Goal: Find specific page/section: Find specific page/section

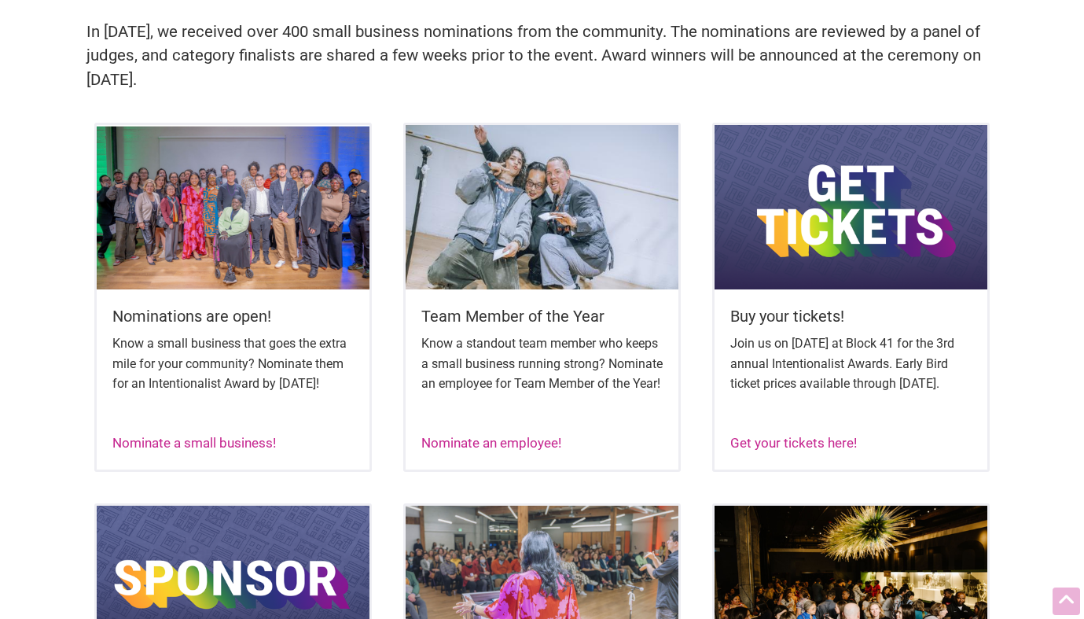
scroll to position [588, 0]
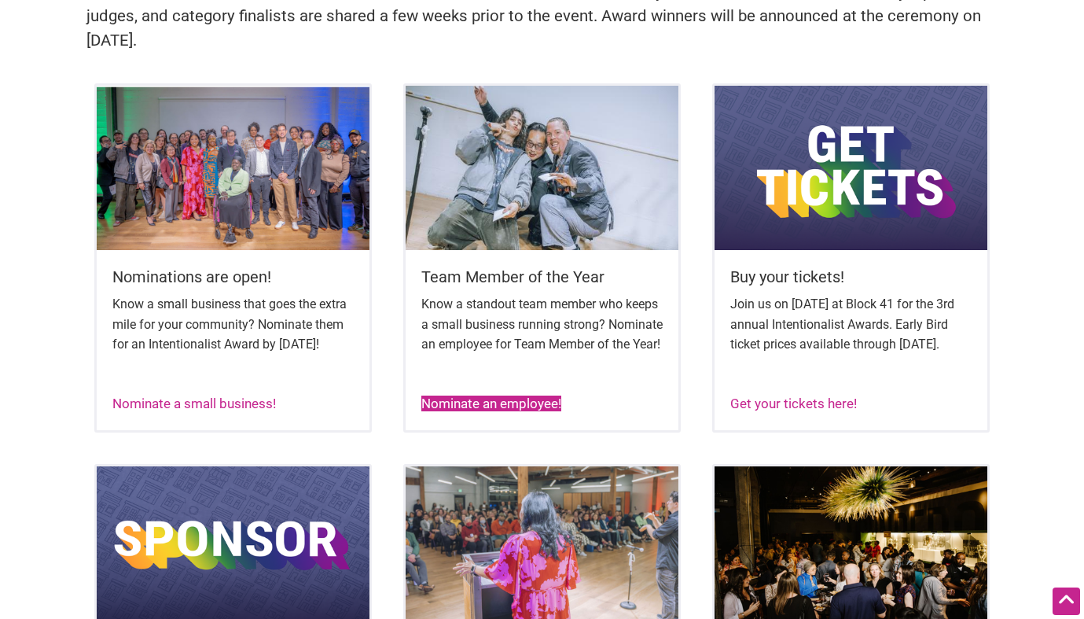
click at [480, 411] on link "Nominate an employee!" at bounding box center [491, 403] width 140 height 16
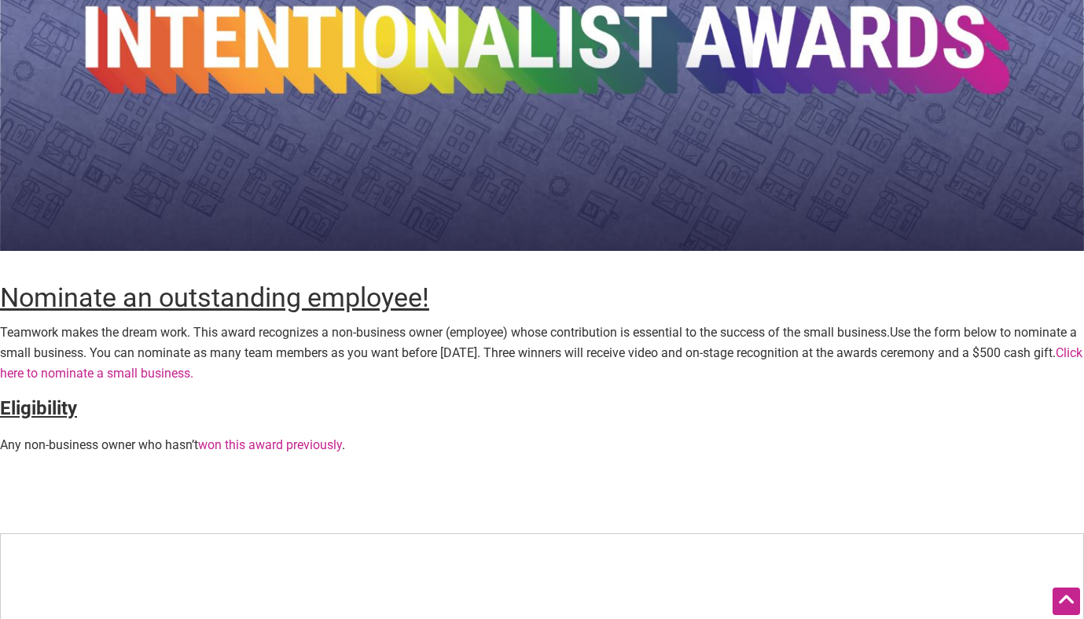
scroll to position [215, 0]
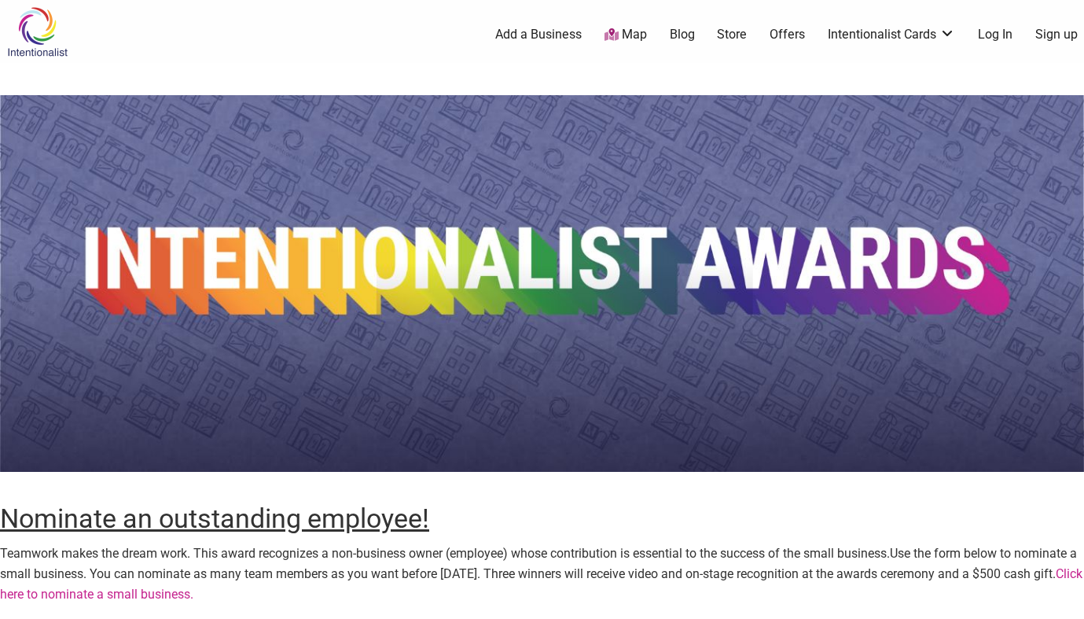
click at [55, 31] on img at bounding box center [37, 31] width 75 height 51
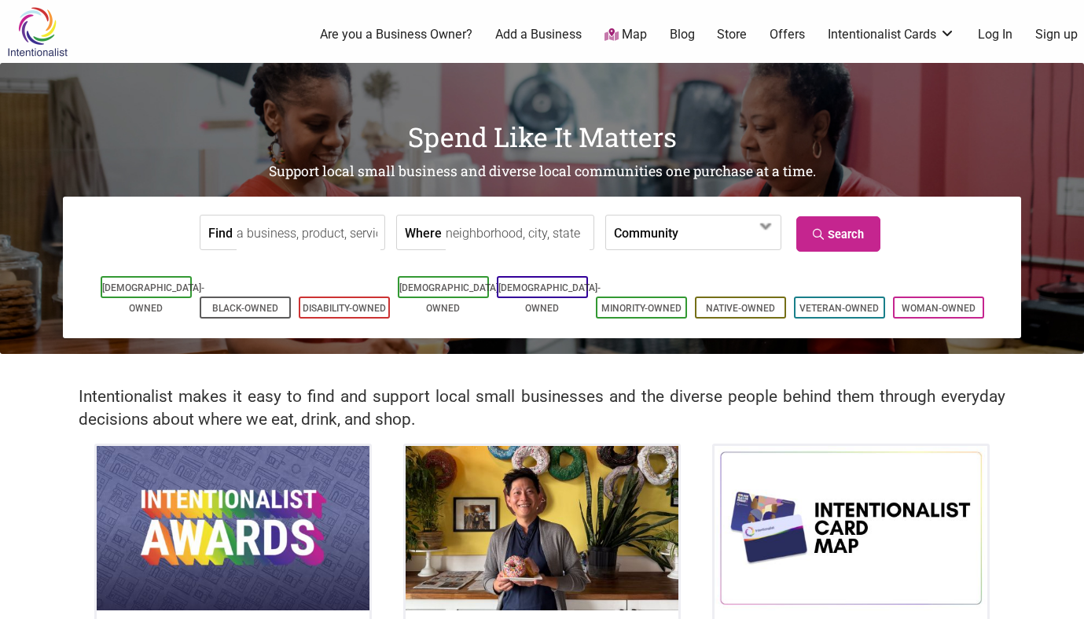
click at [633, 40] on link "Map" at bounding box center [626, 35] width 42 height 18
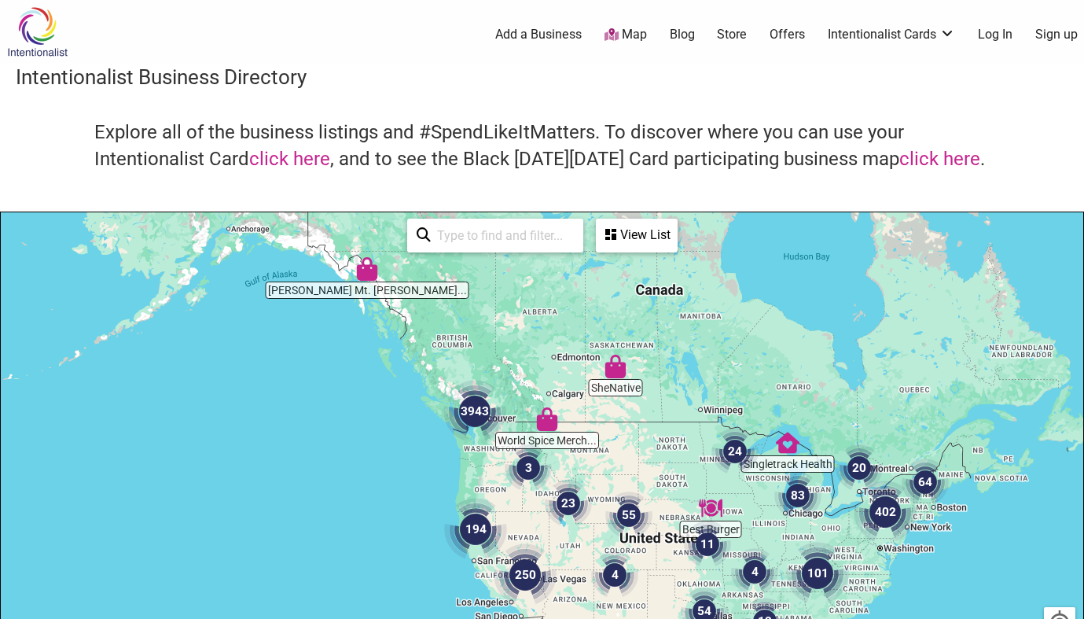
click at [498, 228] on input "search" at bounding box center [502, 235] width 143 height 31
type input "Coffee Tab"
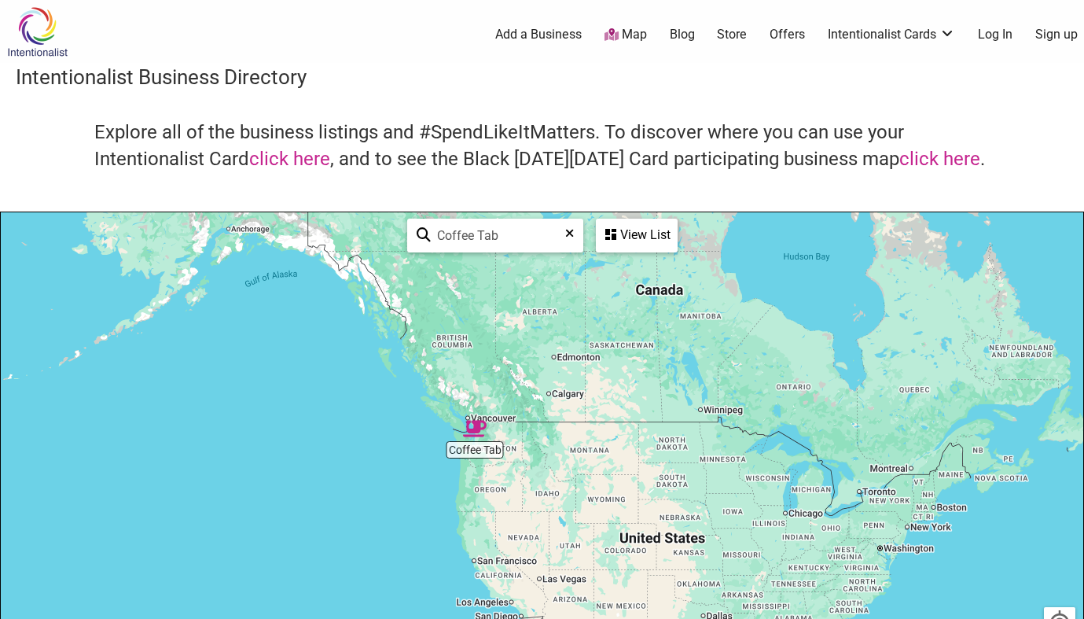
click at [480, 437] on img "Coffee Tab" at bounding box center [475, 429] width 24 height 24
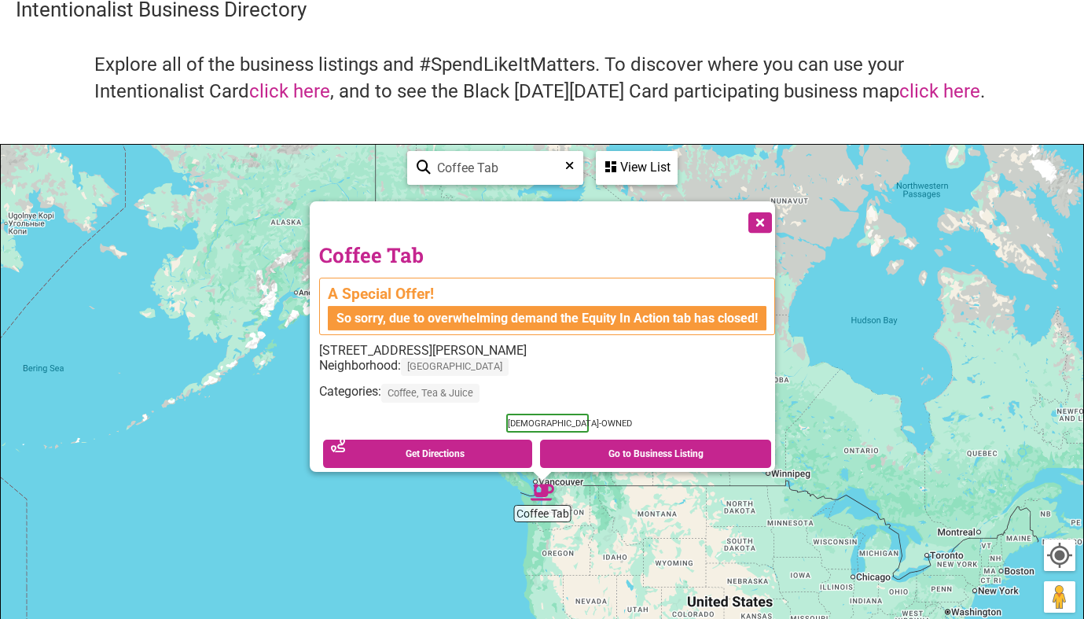
scroll to position [69, 0]
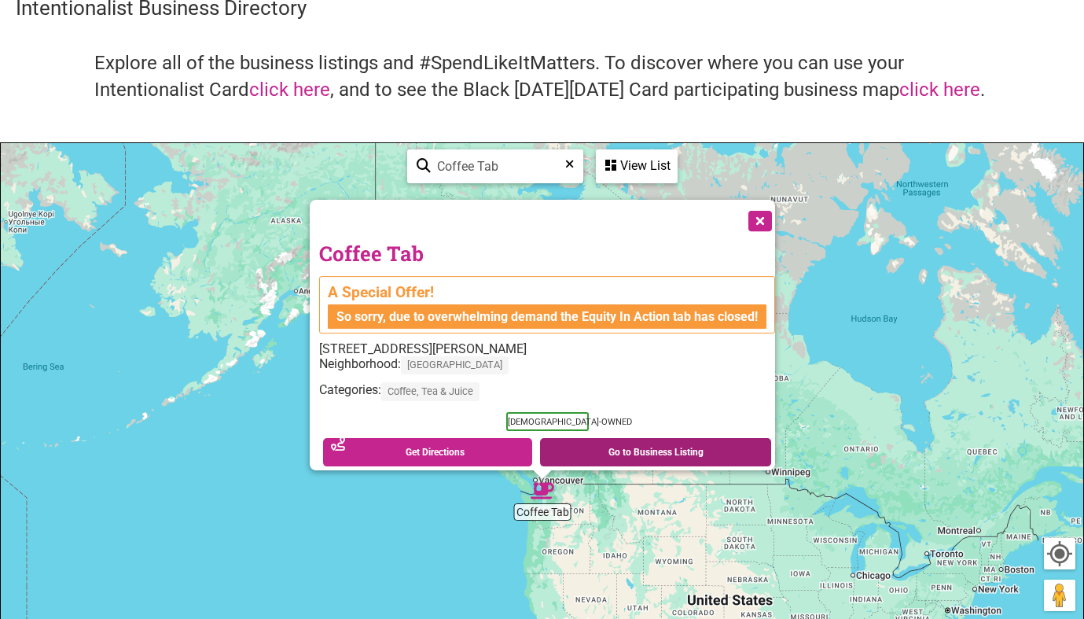
click at [572, 444] on link "Go to Business Listing" at bounding box center [655, 452] width 231 height 28
